Goal: Information Seeking & Learning: Understand process/instructions

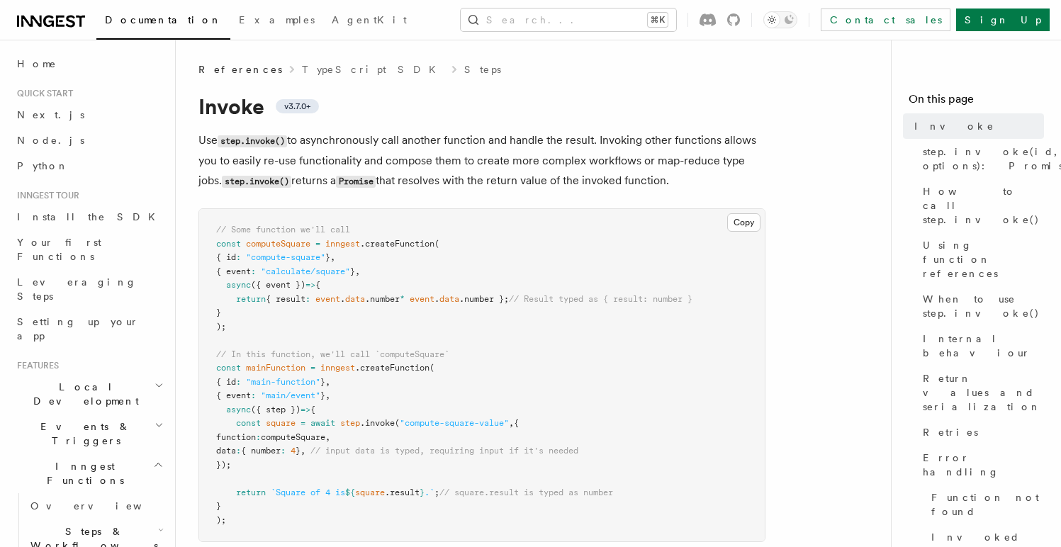
click at [552, 191] on p "Use step.invoke() to asynchronously call another function and handle the result…" at bounding box center [481, 160] width 567 height 61
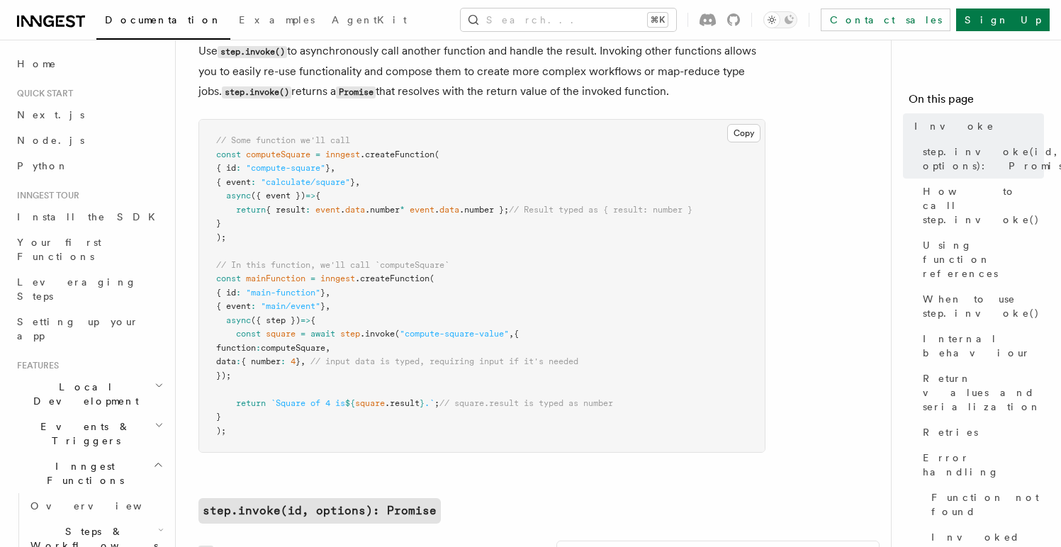
scroll to position [90, 0]
click at [321, 354] on pre "// Some function we'll call const computeSquare = inngest .createFunction ( { i…" at bounding box center [482, 285] width 566 height 332
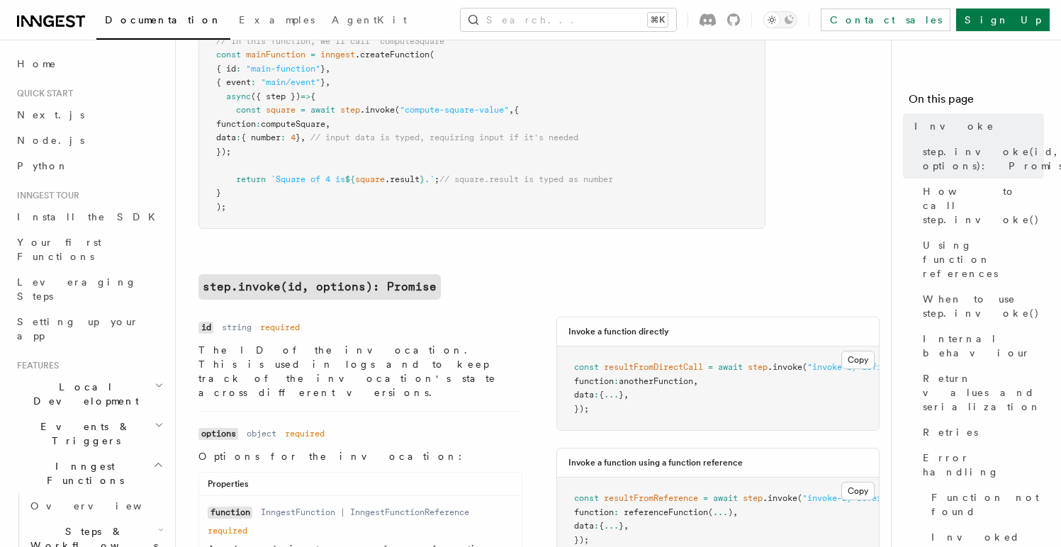
scroll to position [322, 0]
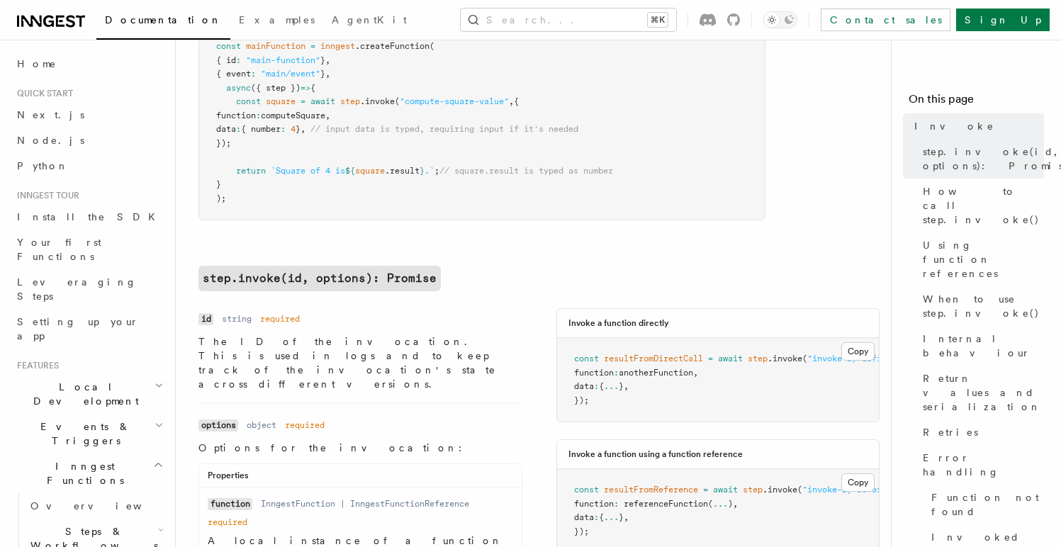
copy span "computeSquare"
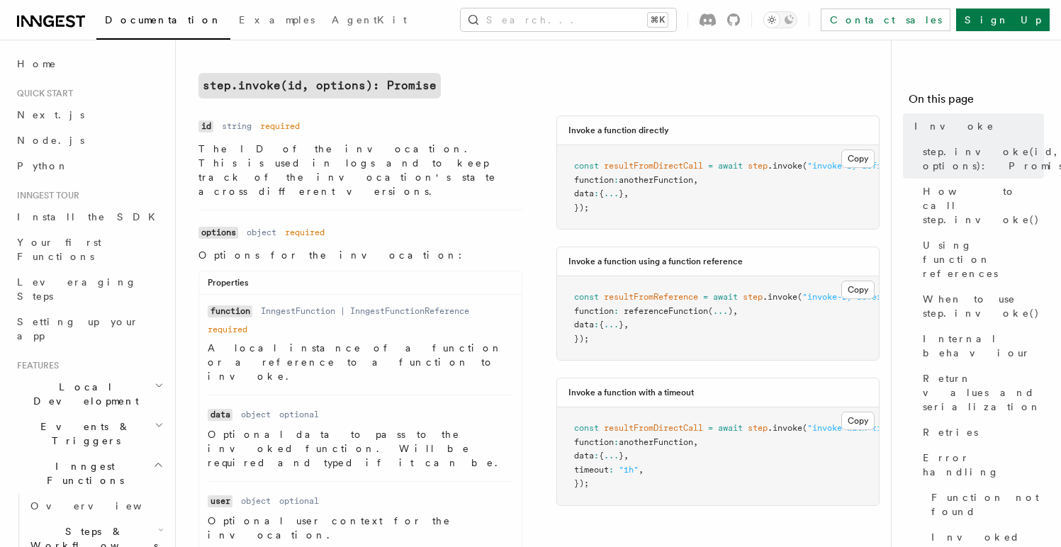
scroll to position [539, 0]
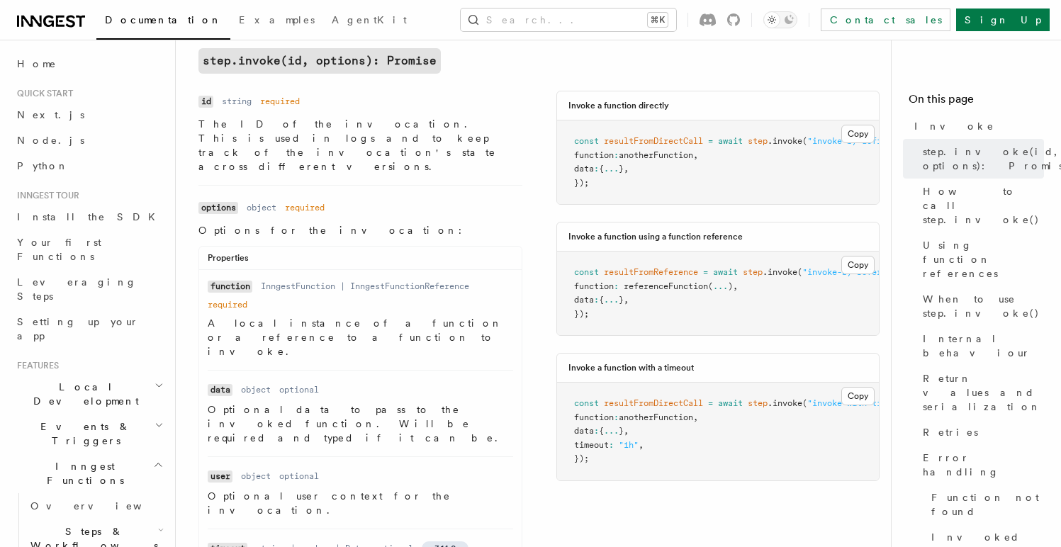
click at [284, 279] on dl "Name function Type InngestFunction | InngestFunctionReference Required required…" at bounding box center [361, 319] width 306 height 80
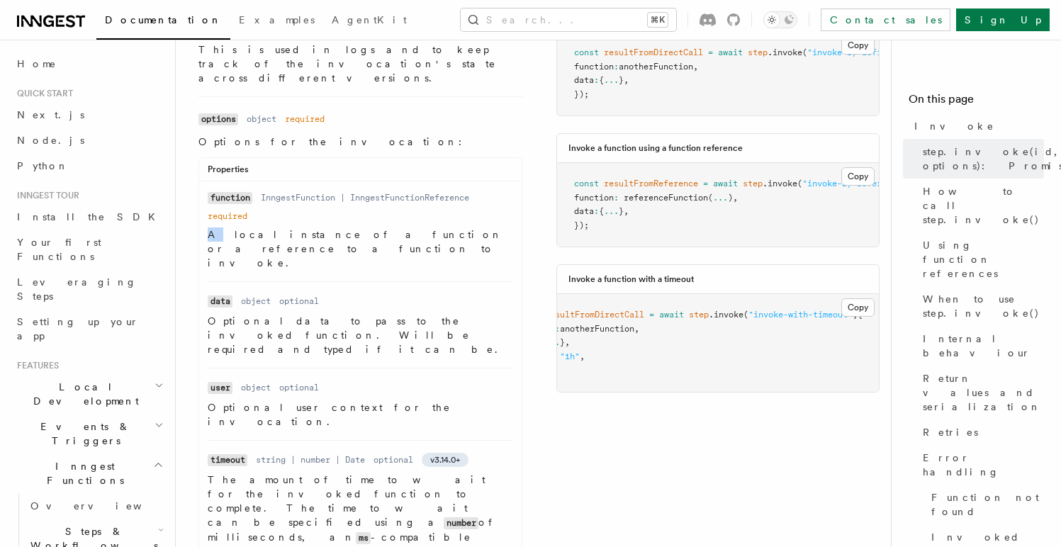
scroll to position [0, 74]
click at [760, 369] on pre "const resultFromDirectCall = await step .invoke ( "invoke-with-timeout" , { fun…" at bounding box center [718, 343] width 323 height 98
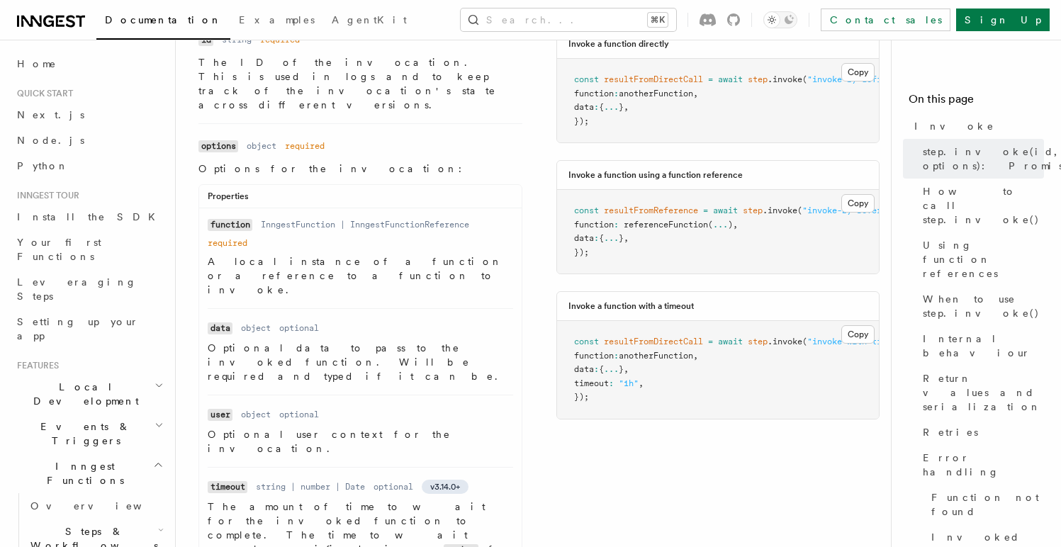
scroll to position [597, 0]
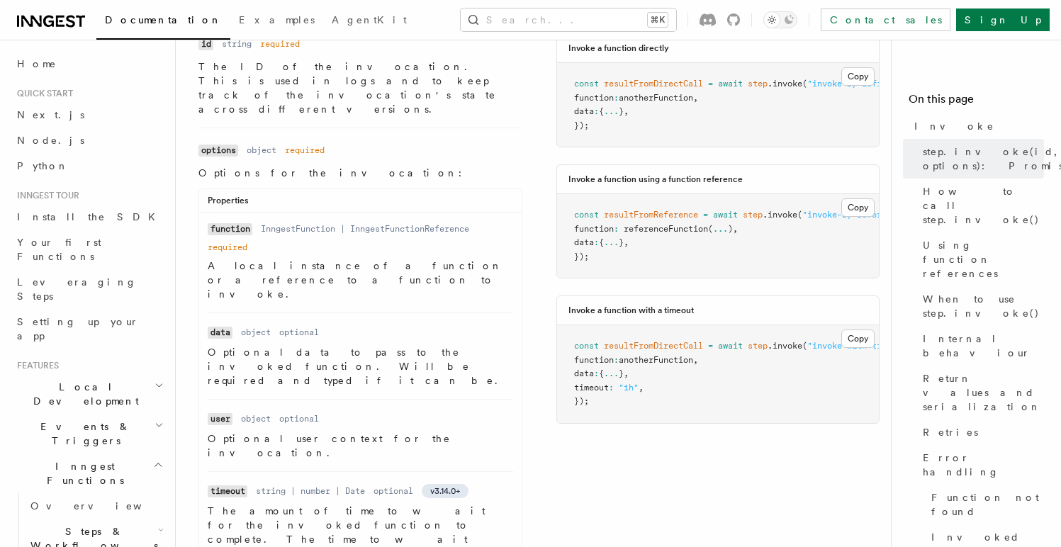
click at [654, 234] on span "referenceFunction" at bounding box center [666, 229] width 84 height 10
copy span "referenceFunction"
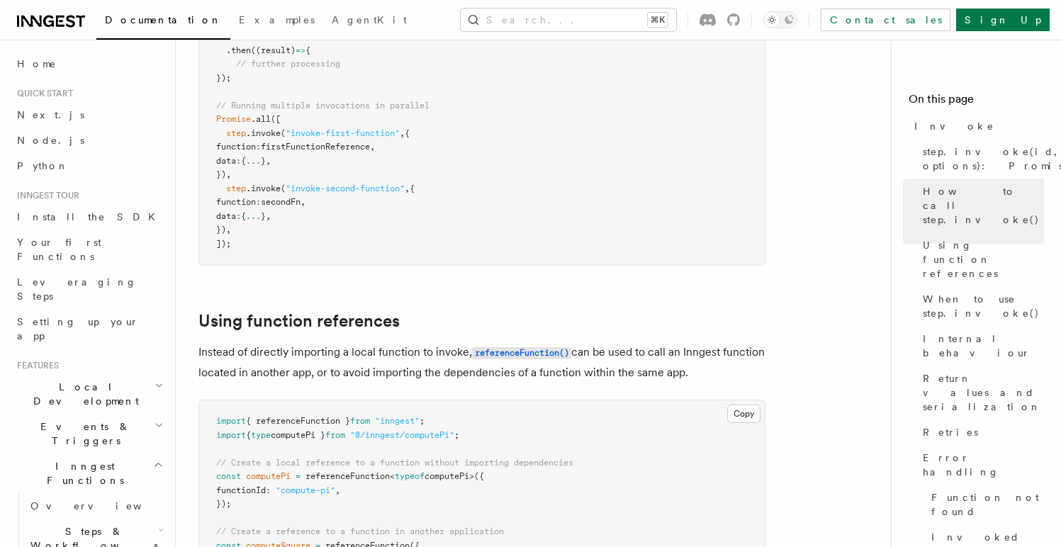
scroll to position [1618, 0]
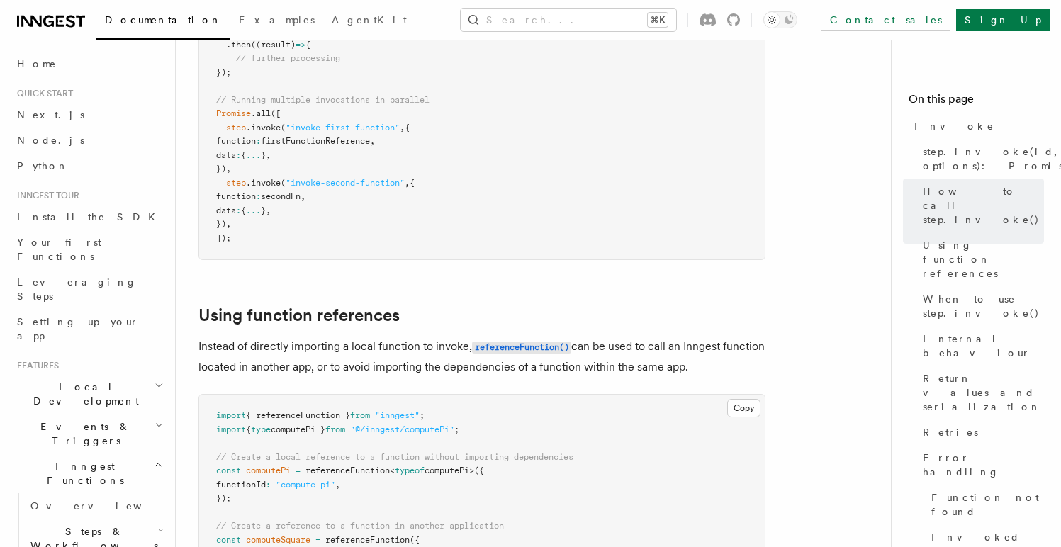
click at [308, 410] on span "{ referenceFunction }" at bounding box center [298, 415] width 104 height 10
copy code "import { referenceFunction } from "inngest" ;"
click at [401, 395] on pre "import { referenceFunction } from "inngest" ; import { type computePi } from "@…" at bounding box center [482, 540] width 566 height 291
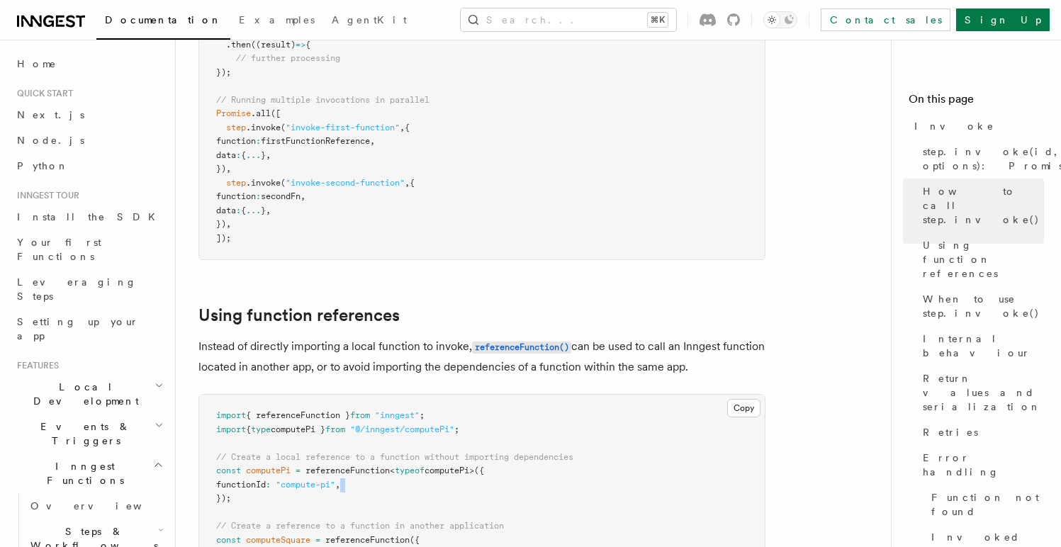
click at [401, 395] on pre "import { referenceFunction } from "inngest" ; import { type computePi } from "@…" at bounding box center [482, 540] width 566 height 291
copy code "functionId : "compute-pi" ,"
click at [405, 395] on pre "import { referenceFunction } from "inngest" ; import { type computePi } from "@…" at bounding box center [482, 540] width 566 height 291
click at [515, 395] on pre "import { referenceFunction } from "inngest" ; import { type computePi } from "@…" at bounding box center [482, 540] width 566 height 291
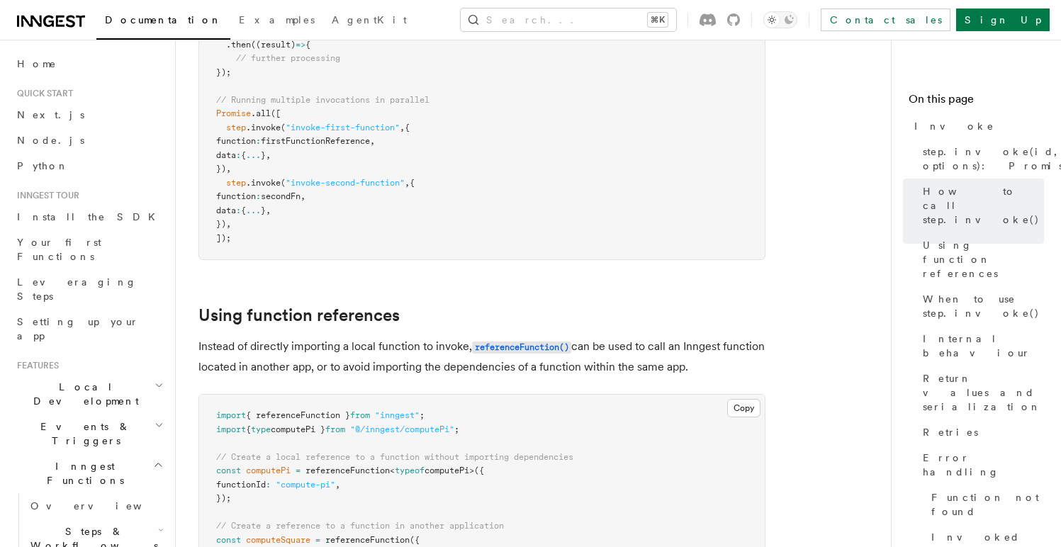
click at [349, 395] on pre "import { referenceFunction } from "inngest" ; import { type computePi } from "@…" at bounding box center [482, 540] width 566 height 291
